Goal: Task Accomplishment & Management: Use online tool/utility

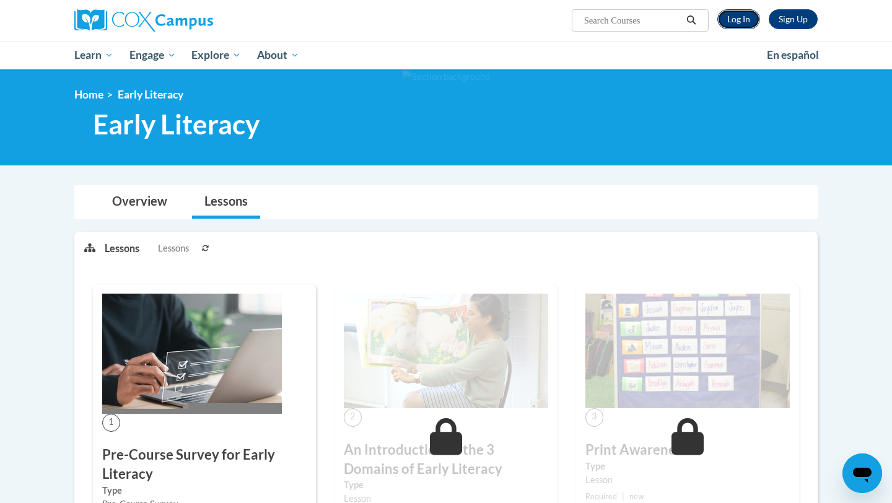
click at [746, 19] on link "Log In" at bounding box center [738, 19] width 43 height 20
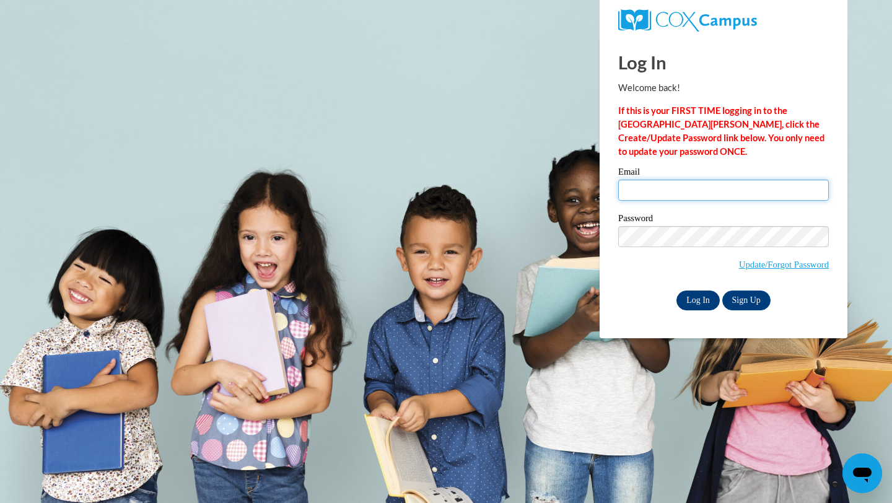
type input "amcduffie@cherokeeclassicalacademy.org"
click at [700, 303] on input "Log In" at bounding box center [697, 300] width 43 height 20
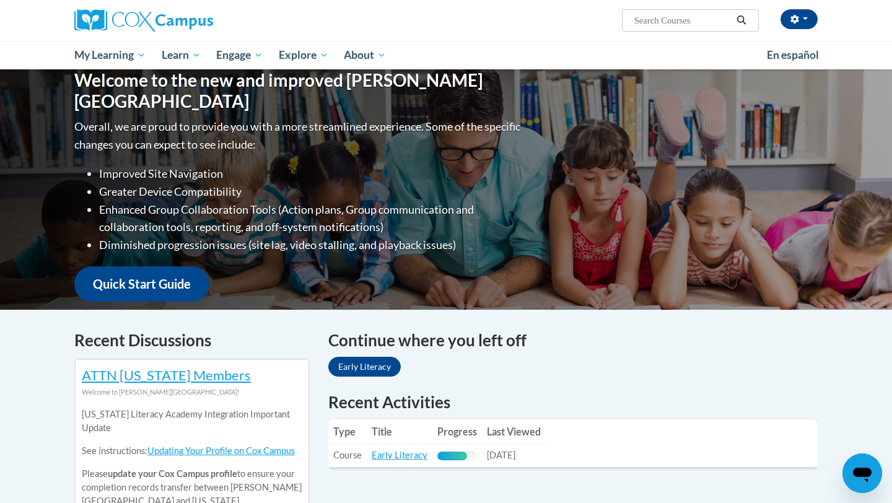
scroll to position [126, 0]
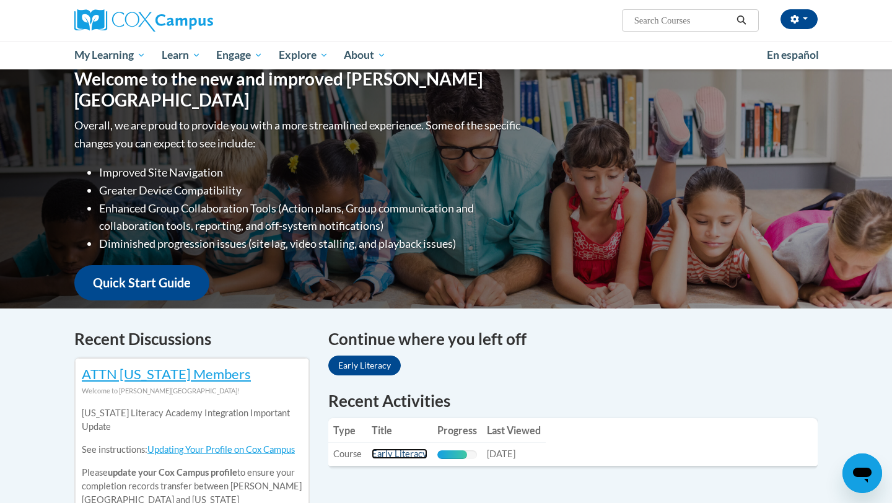
click at [404, 456] on link "Early Literacy" at bounding box center [400, 453] width 56 height 11
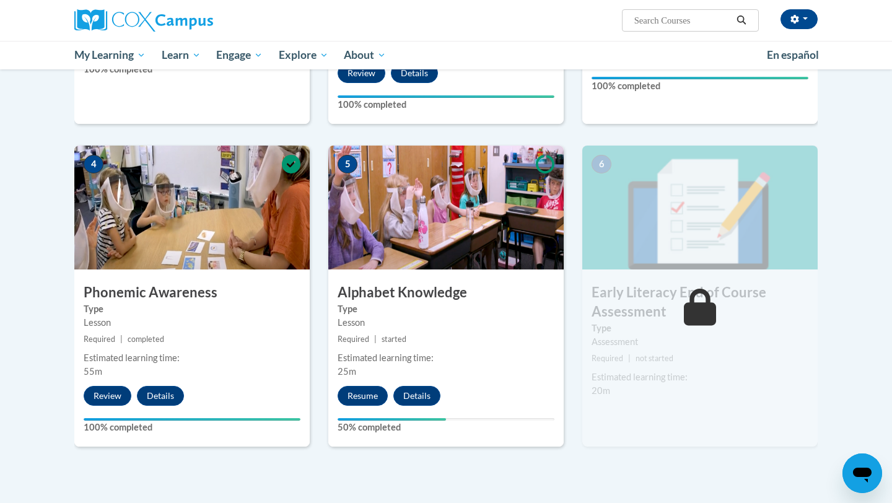
scroll to position [522, 0]
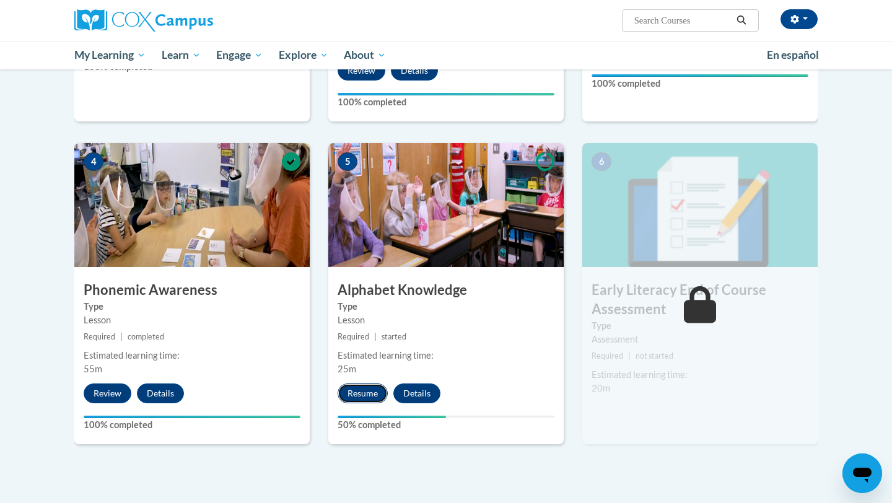
click at [371, 396] on button "Resume" at bounding box center [362, 393] width 50 height 20
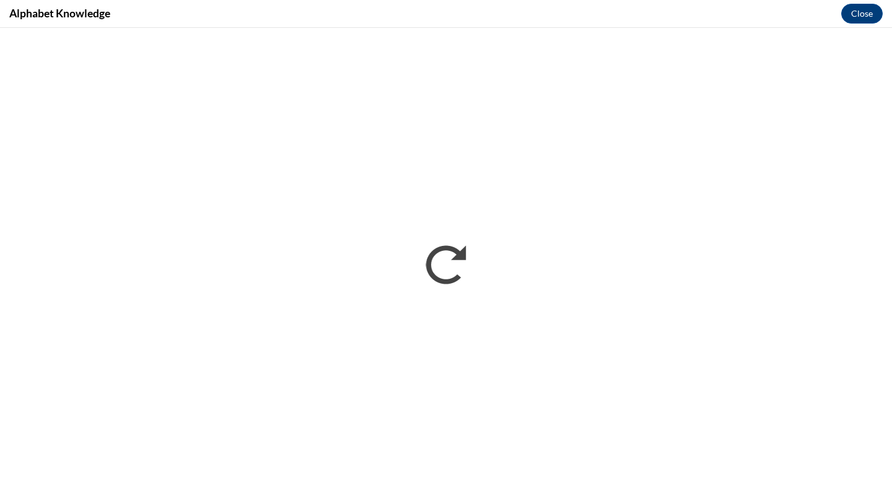
scroll to position [0, 0]
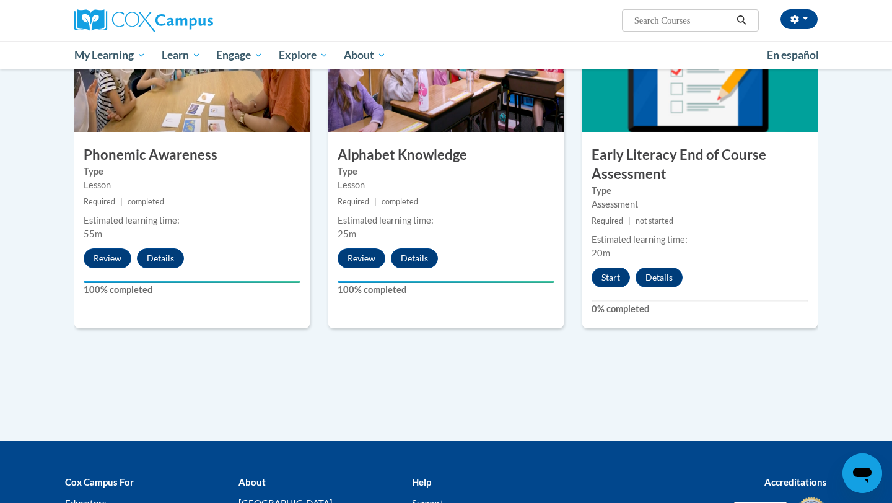
scroll to position [655, 0]
